Goal: Task Accomplishment & Management: Complete application form

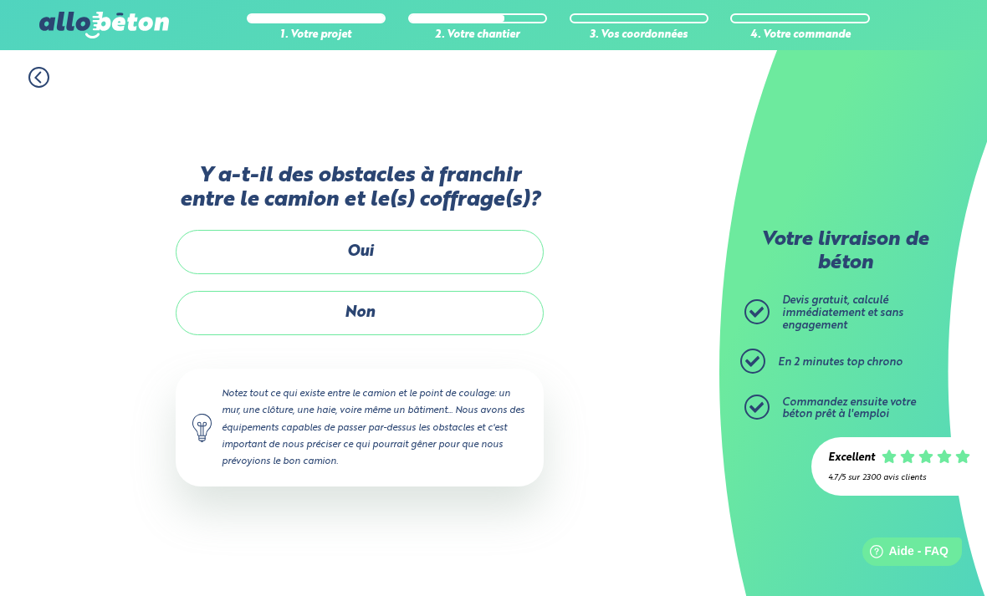
click at [469, 233] on label "Oui" at bounding box center [360, 252] width 368 height 44
click at [0, 0] on input "Oui" at bounding box center [0, 0] width 0 height 0
click at [408, 316] on label "Non" at bounding box center [360, 313] width 368 height 44
click at [0, 0] on input "Non" at bounding box center [0, 0] width 0 height 0
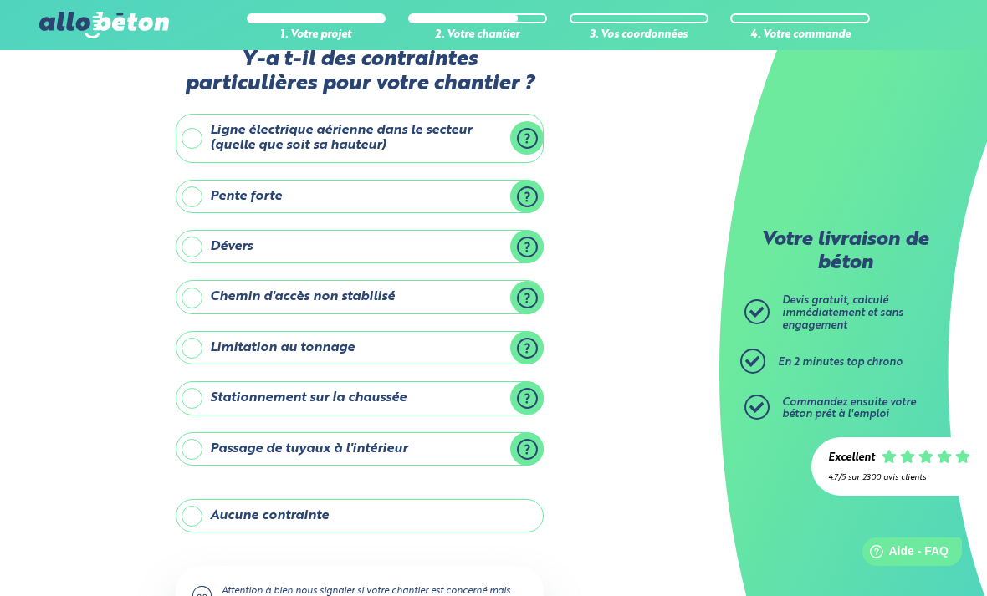
scroll to position [44, 0]
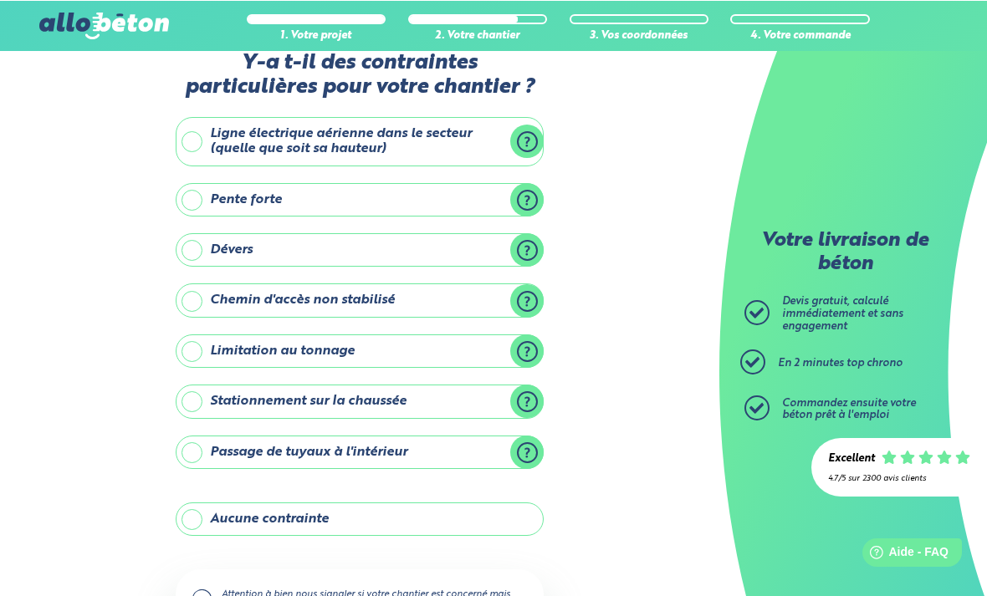
click at [508, 518] on label "Aucune contrainte" at bounding box center [360, 518] width 368 height 33
click at [0, 0] on input "Aucune contrainte" at bounding box center [0, 0] width 0 height 0
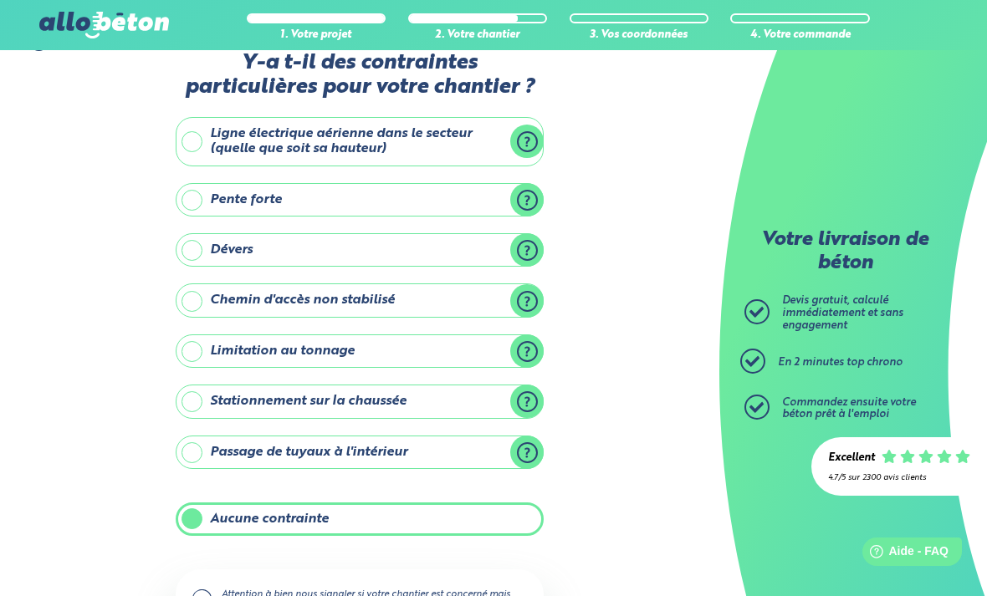
scroll to position [121, 0]
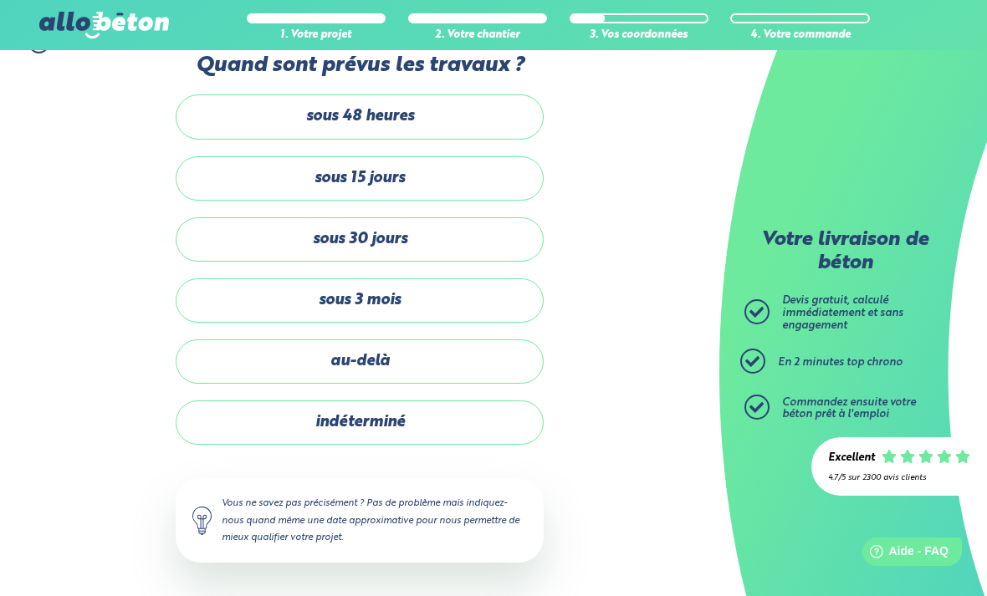
scroll to position [32, 0]
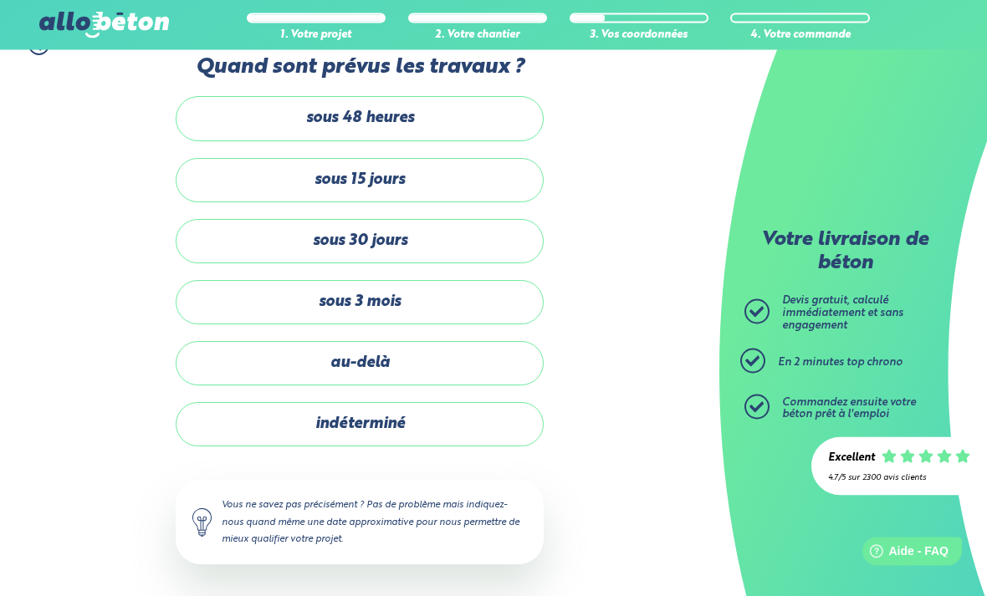
click at [500, 192] on label "sous 15 jours" at bounding box center [360, 181] width 368 height 44
click at [0, 0] on input "sous 15 jours" at bounding box center [0, 0] width 0 height 0
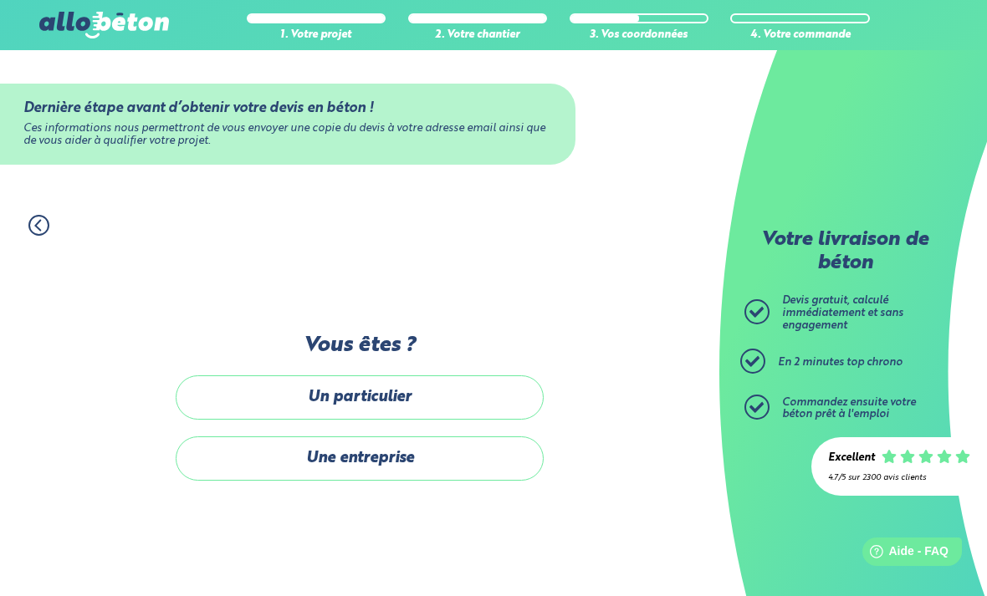
click at [492, 390] on label "Un particulier" at bounding box center [360, 397] width 368 height 44
click at [0, 0] on input "Un particulier" at bounding box center [0, 0] width 0 height 0
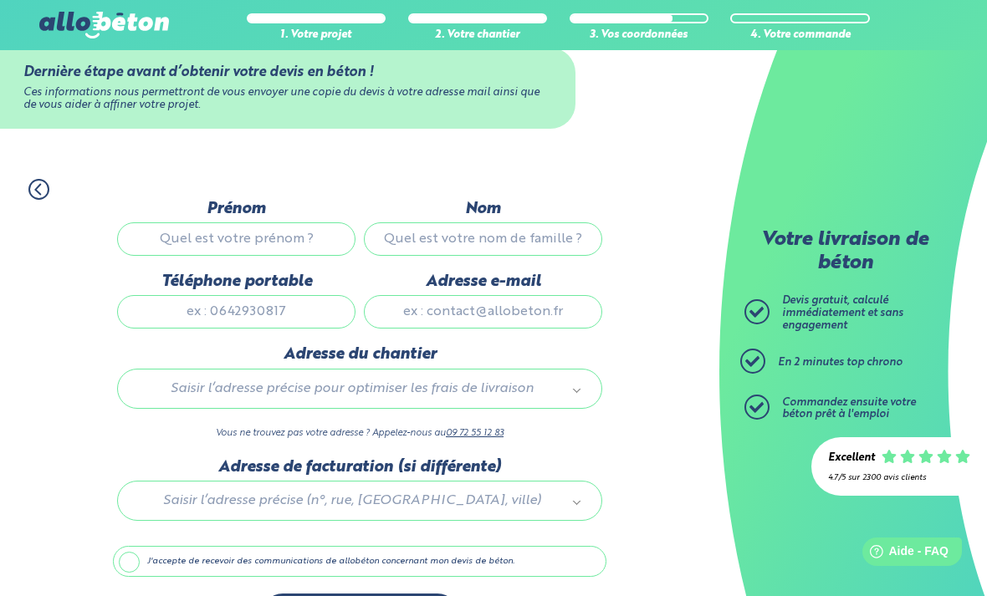
scroll to position [47, 0]
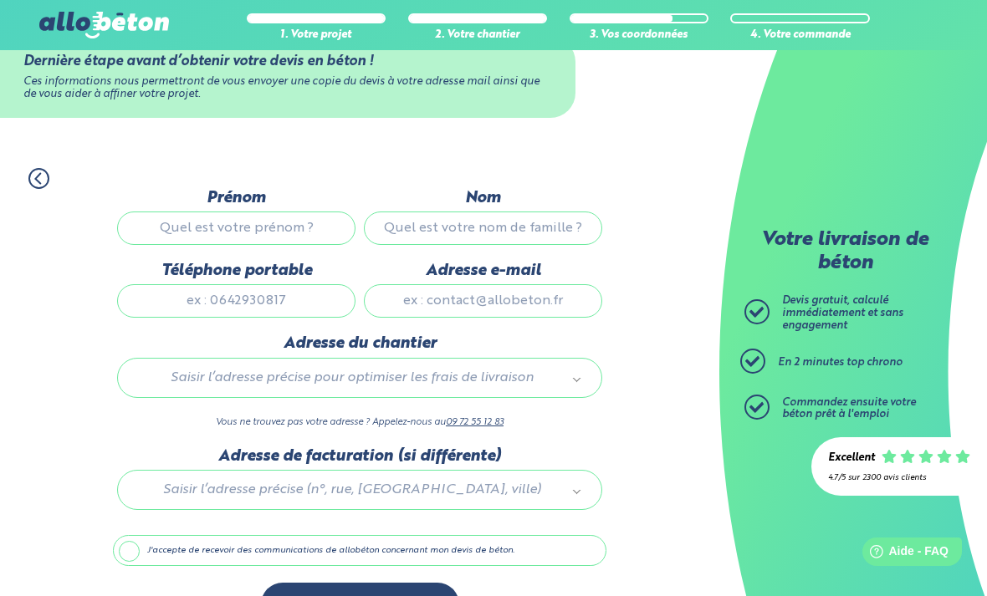
click at [170, 236] on input "Prénom" at bounding box center [236, 228] width 238 height 33
type input "William"
click at [492, 240] on input "Nom" at bounding box center [483, 228] width 238 height 33
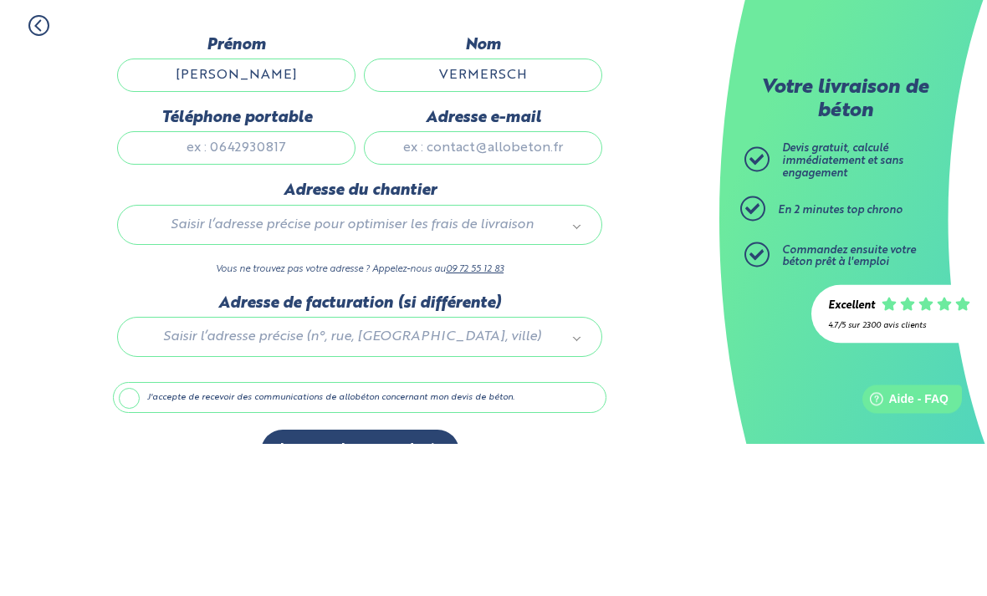
type input "VERMERSCH"
click at [171, 284] on input "Téléphone portable" at bounding box center [236, 300] width 238 height 33
click at [519, 284] on input "Adresse e-mail" at bounding box center [483, 300] width 238 height 33
type input "Q"
type input "W"
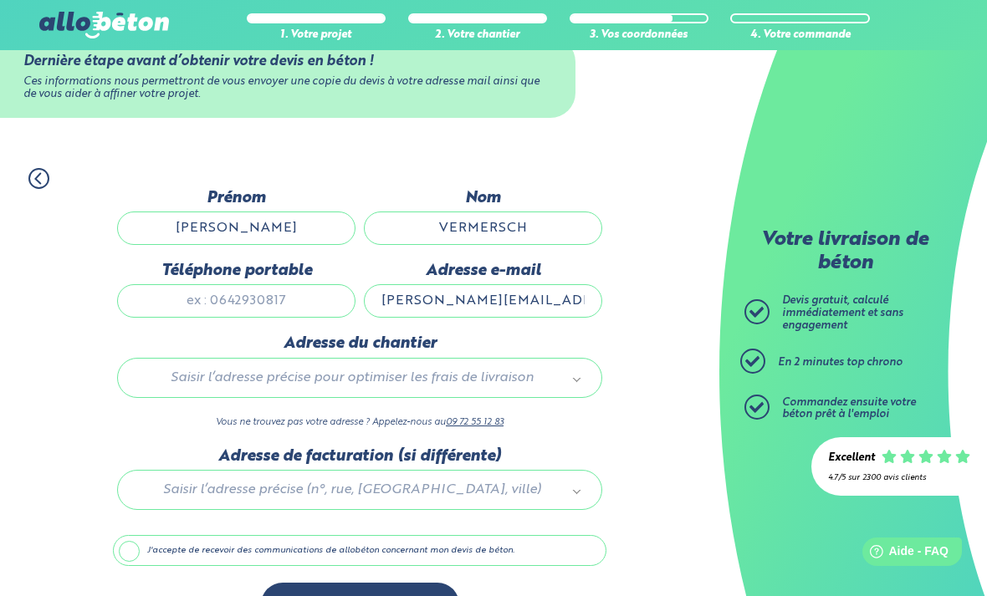
type input "william.vermersch@outlook.com"
type input "1"
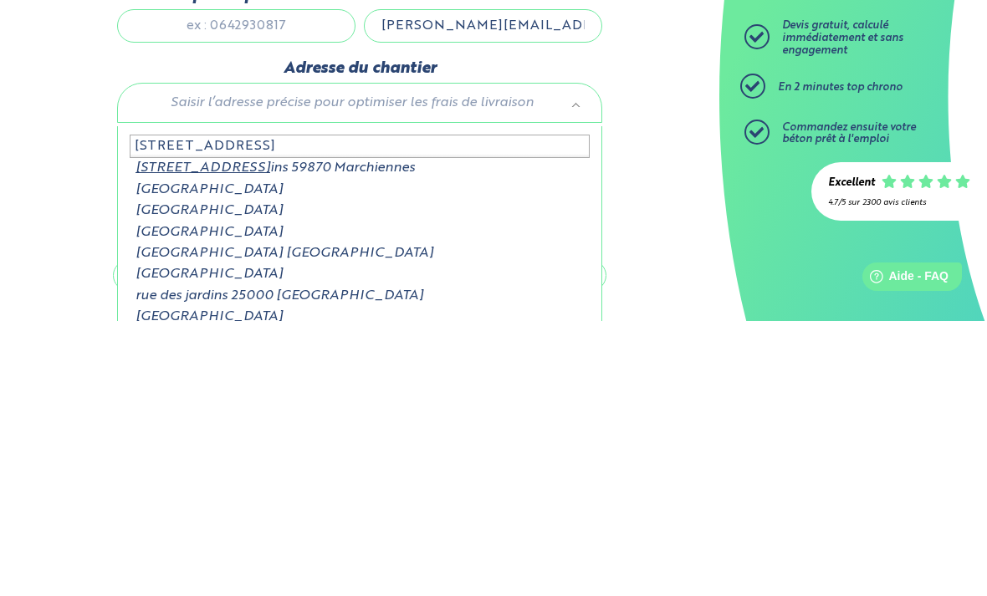
type input "1425 rue des Jardins"
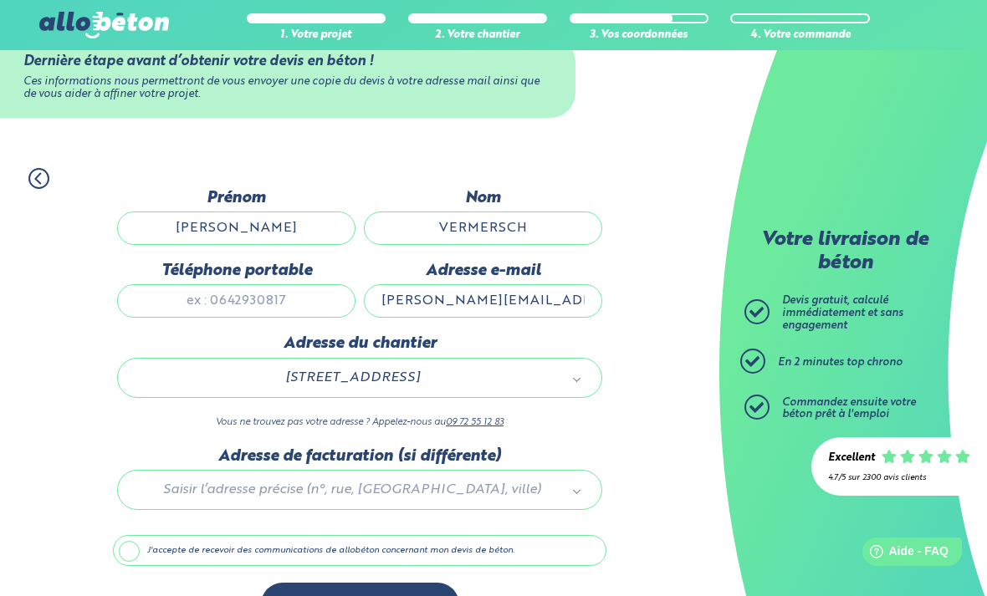
click at [345, 595] on button "Je consulte mon devis" at bounding box center [360, 604] width 198 height 43
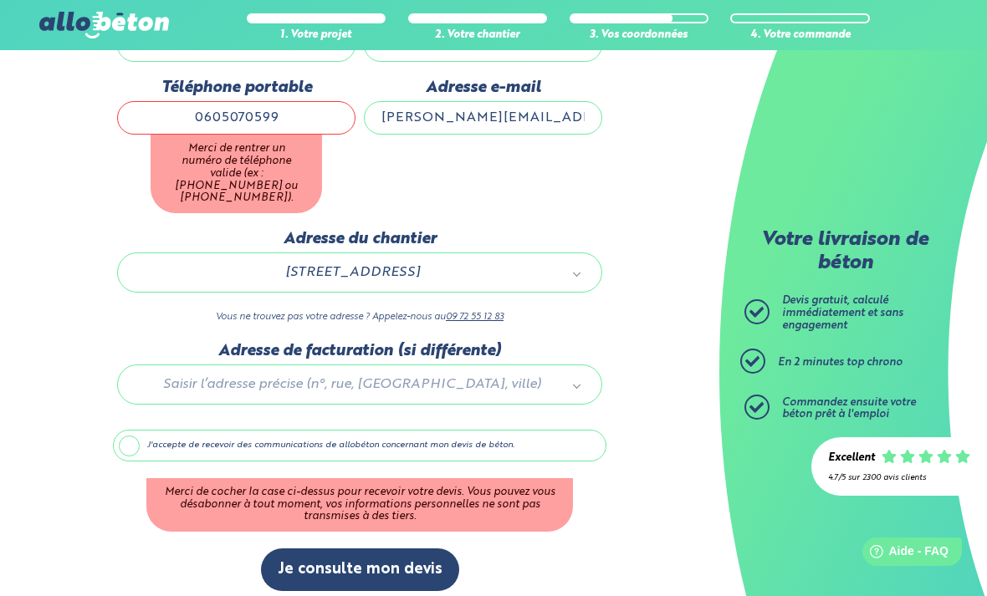
scroll to position [232, 0]
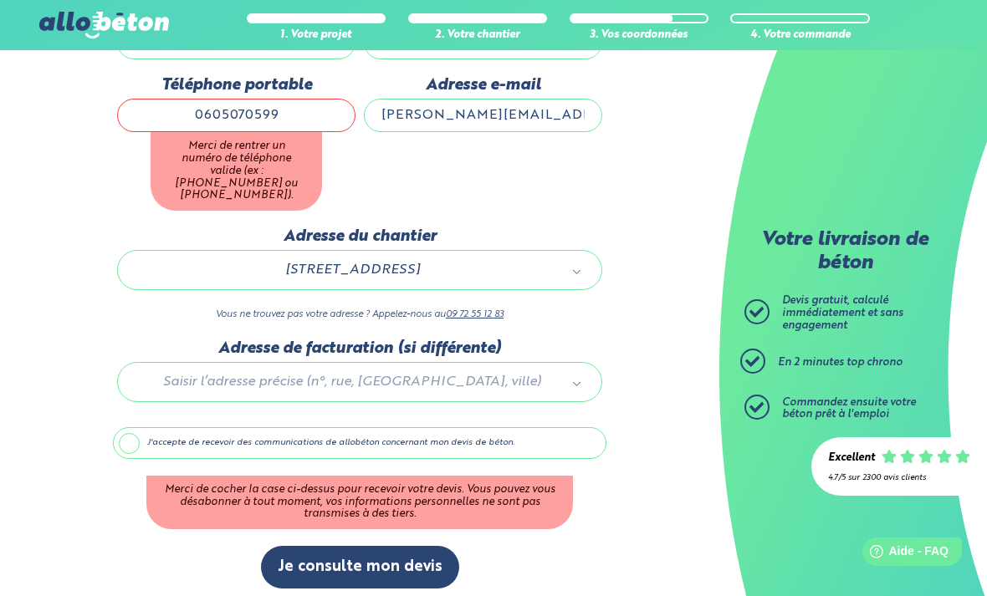
type input "0605070599"
click at [380, 595] on html "09 72 55 12 83 Conseils et Appel Gratuits nos produits le béton prêt à l'emploi…" at bounding box center [493, 187] width 987 height 838
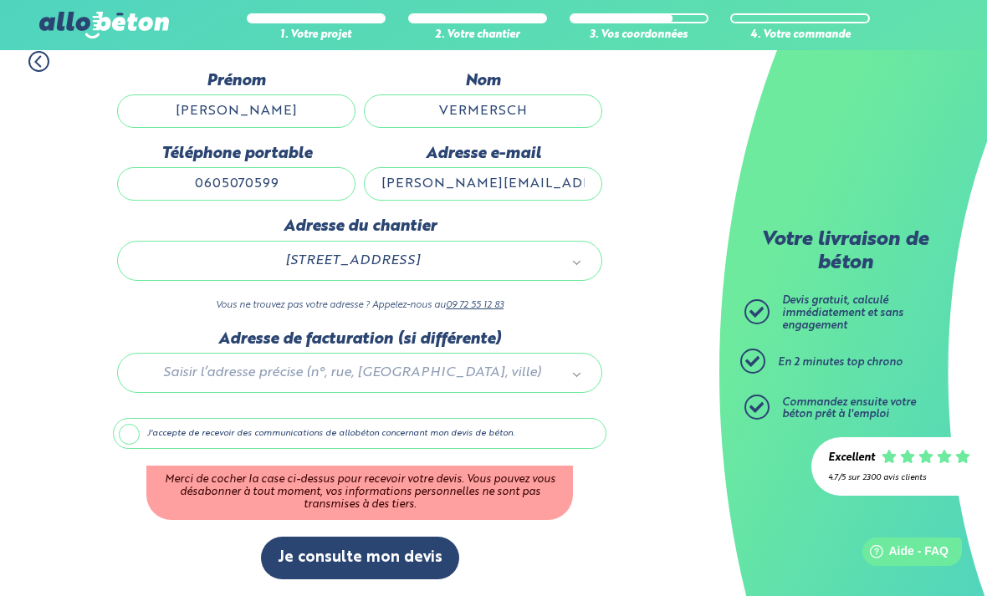
click at [129, 440] on label "J'accepte de recevoir des communications de allobéton concernant mon devis de b…" at bounding box center [359, 434] width 493 height 32
click at [0, 0] on input "J'accepte de recevoir des communications de allobéton concernant mon devis de b…" at bounding box center [0, 0] width 0 height 0
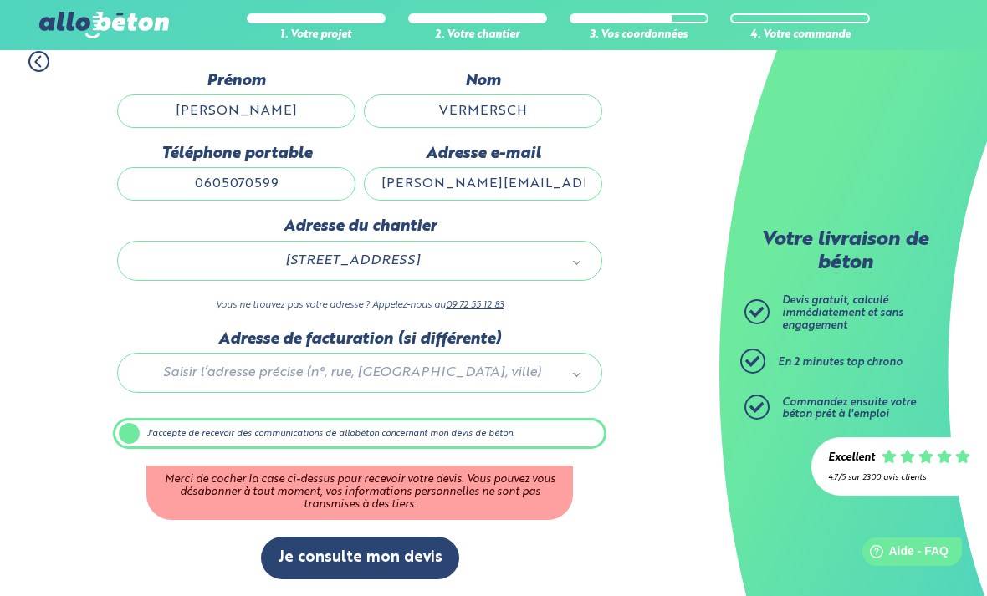
scroll to position [100, 0]
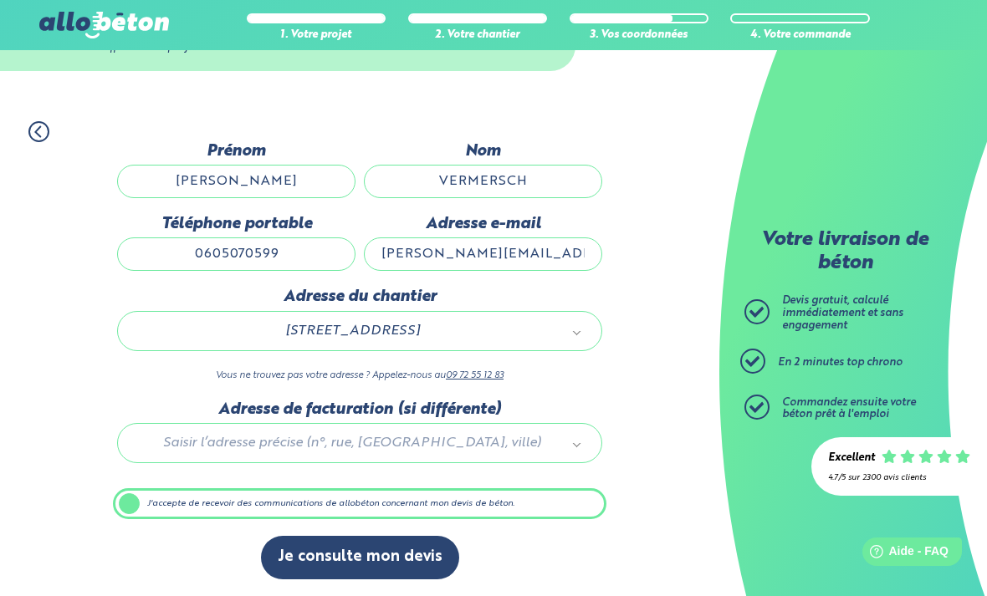
click at [390, 555] on button "Je consulte mon devis" at bounding box center [360, 557] width 198 height 43
